Goal: Transaction & Acquisition: Purchase product/service

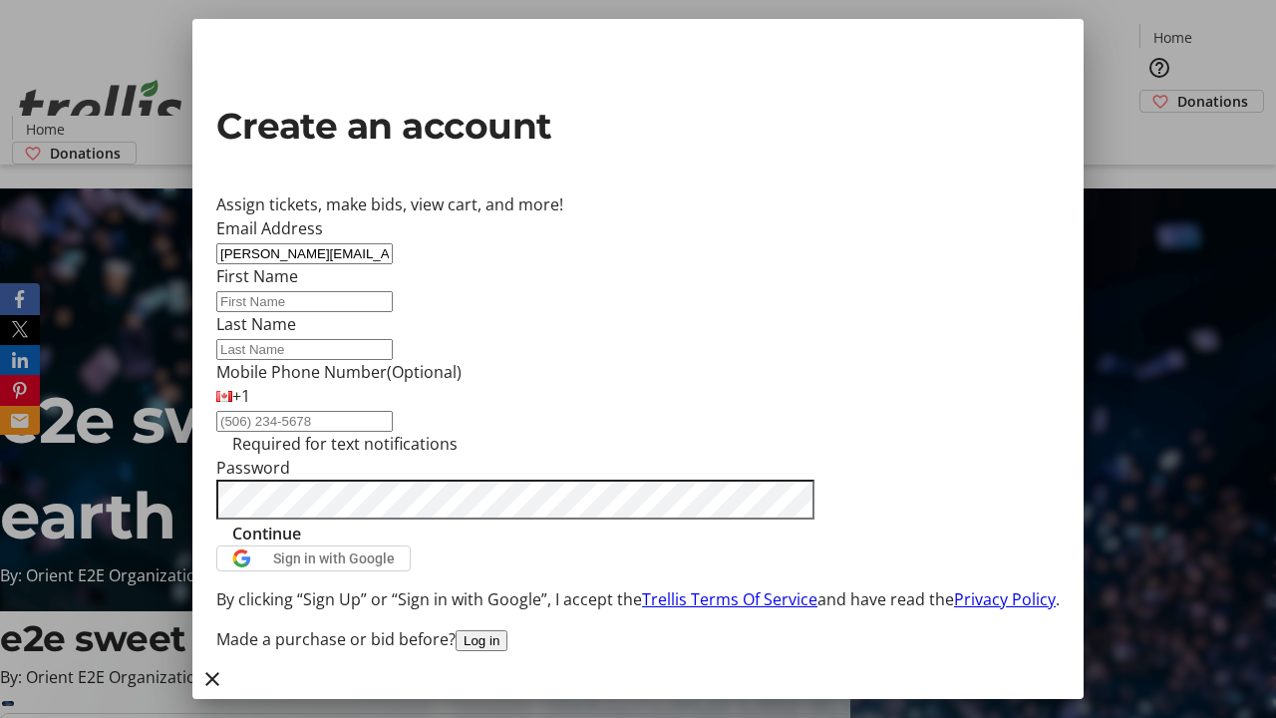
type input "[PERSON_NAME][EMAIL_ADDRESS][PERSON_NAME][DOMAIN_NAME]"
type input "[PERSON_NAME]"
click at [301, 545] on span "Continue" at bounding box center [266, 533] width 69 height 24
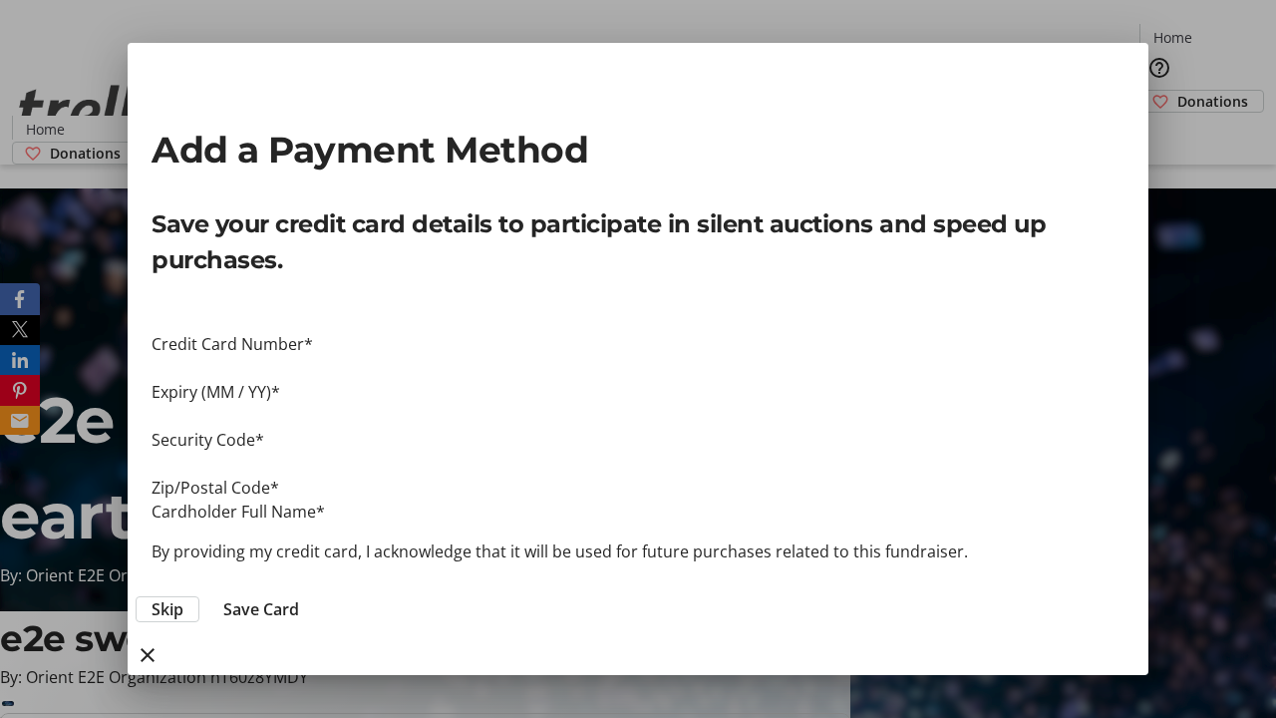
click at [183, 597] on span "Skip" at bounding box center [168, 609] width 32 height 24
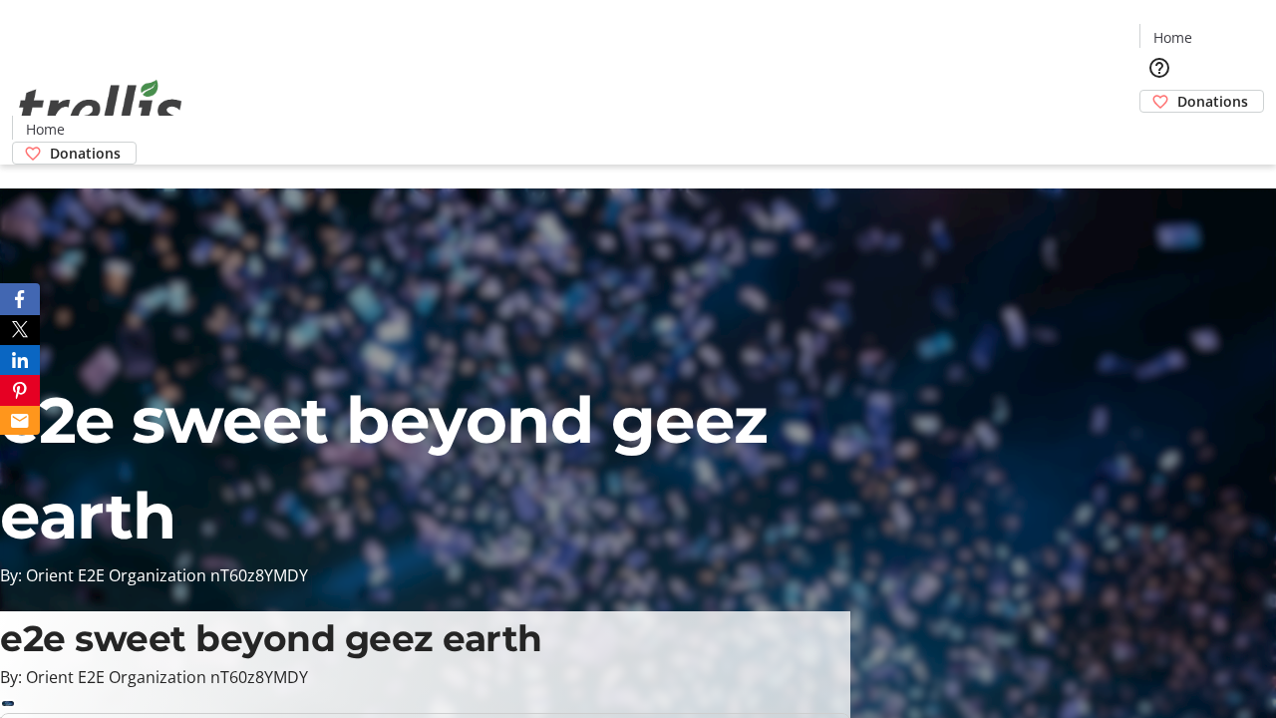
click at [1177, 91] on span "Donations" at bounding box center [1212, 101] width 71 height 21
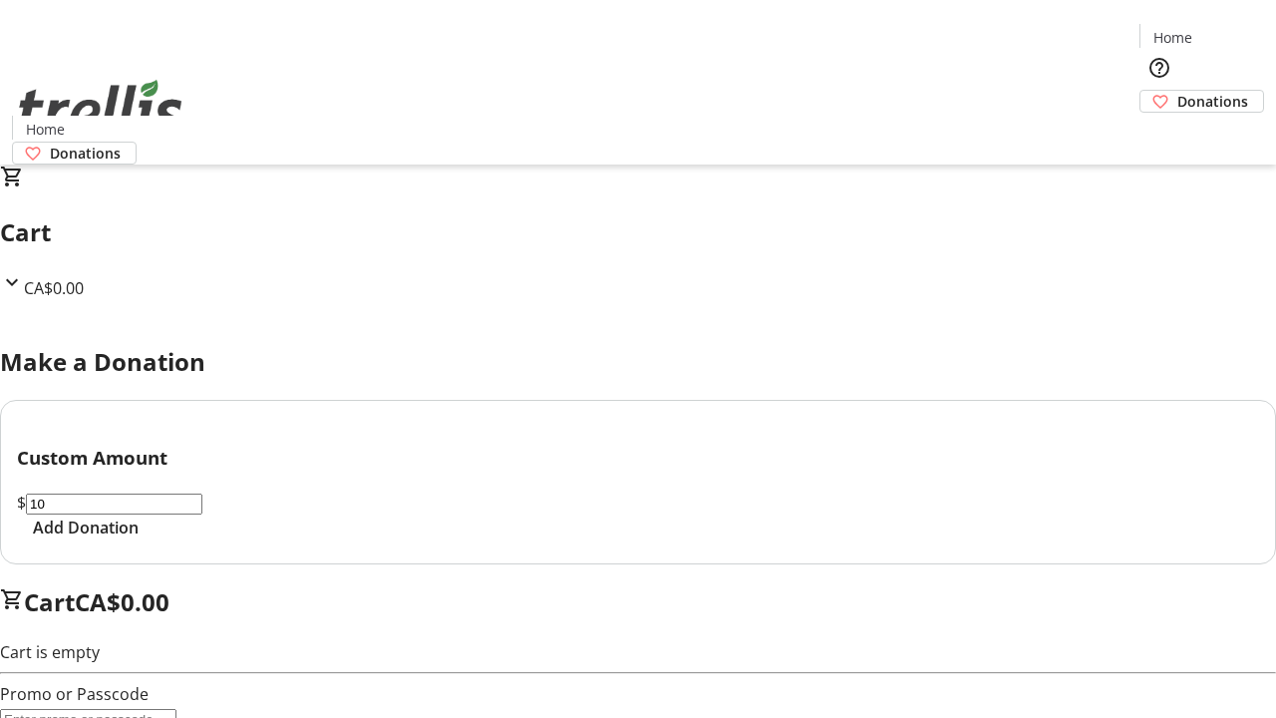
click at [139, 539] on span "Add Donation" at bounding box center [86, 527] width 106 height 24
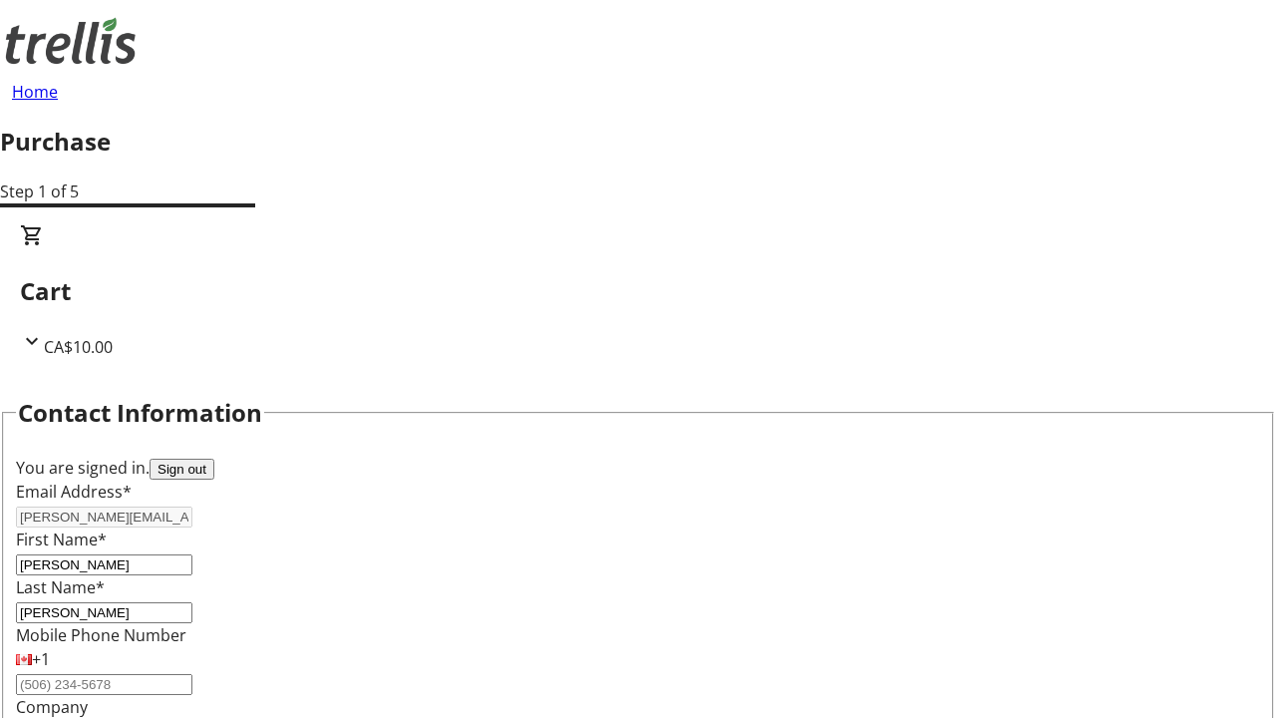
select select "BC"
select select "CA"
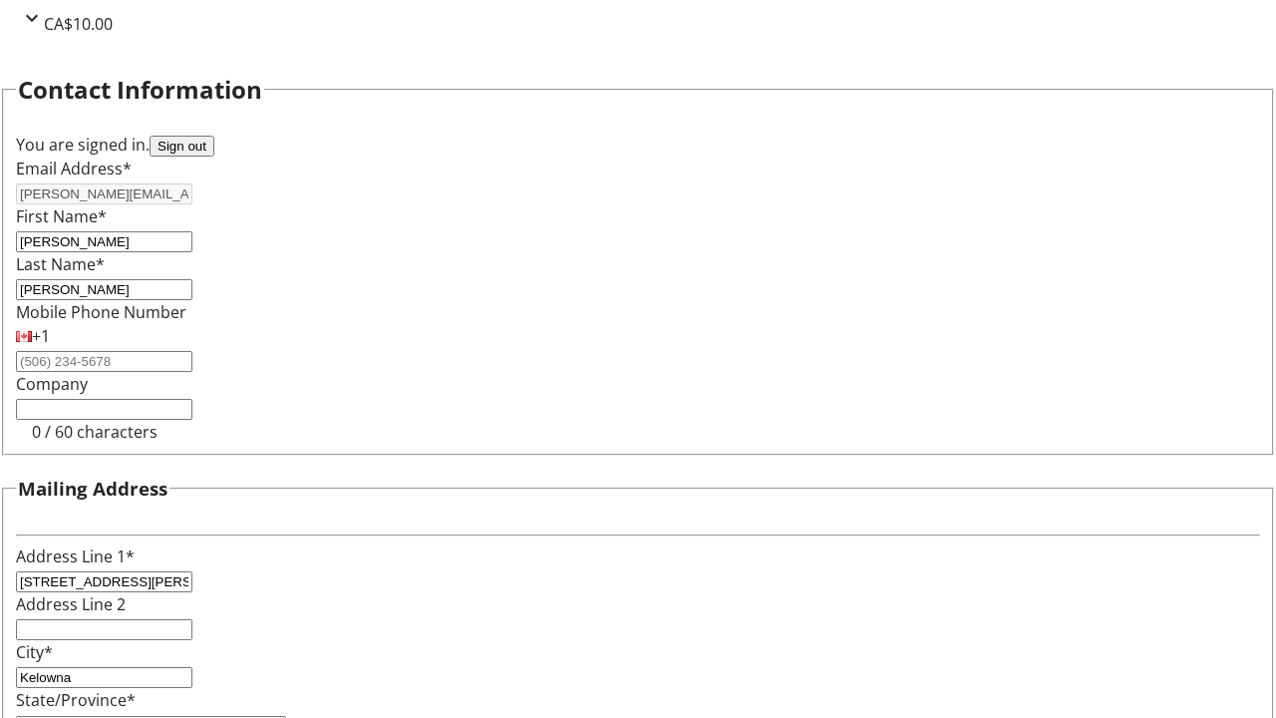
type input "V1Y 0C2"
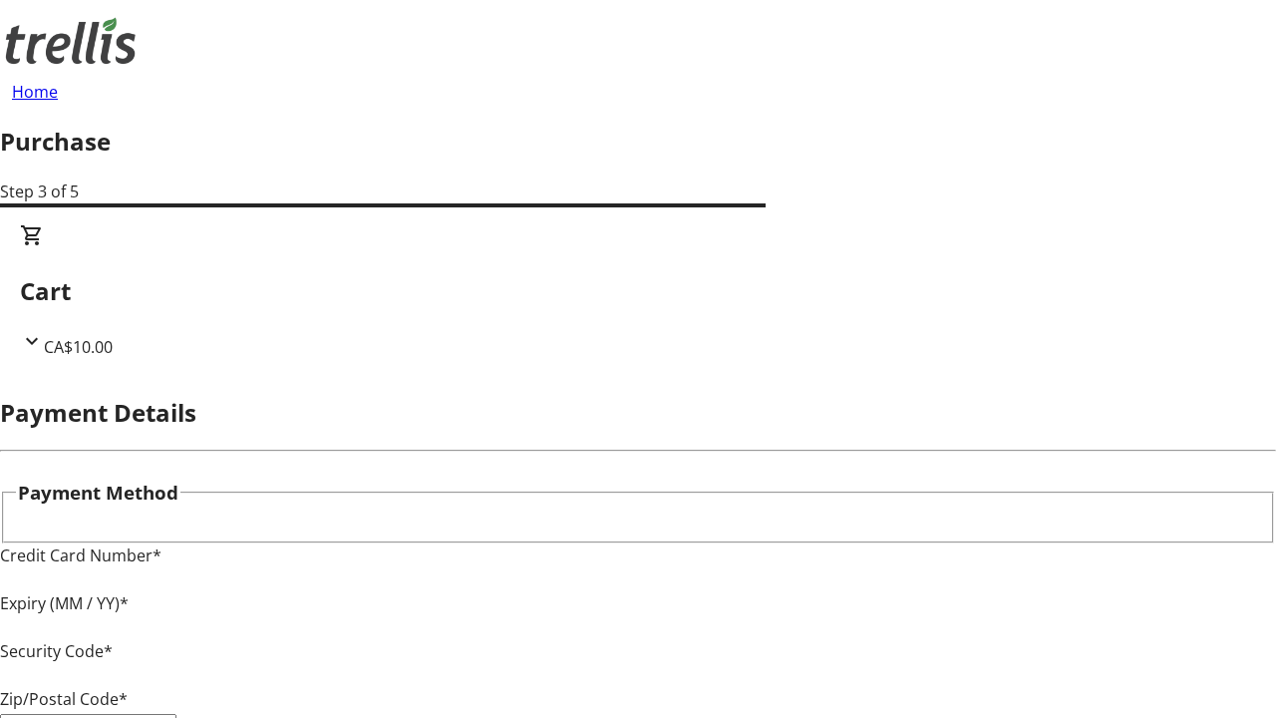
type input "V1Y 0C2"
